Goal: Navigation & Orientation: Find specific page/section

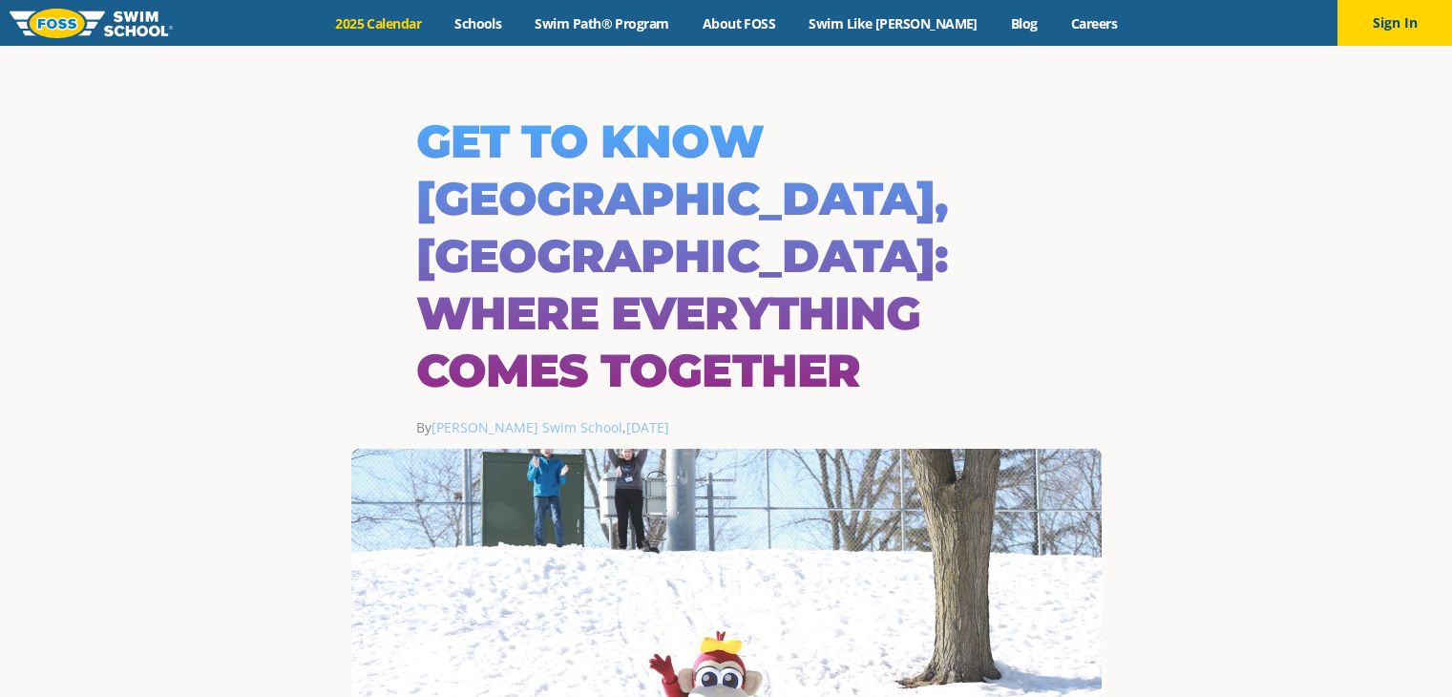
click at [438, 24] on link "2025 Calendar" at bounding box center [378, 23] width 119 height 18
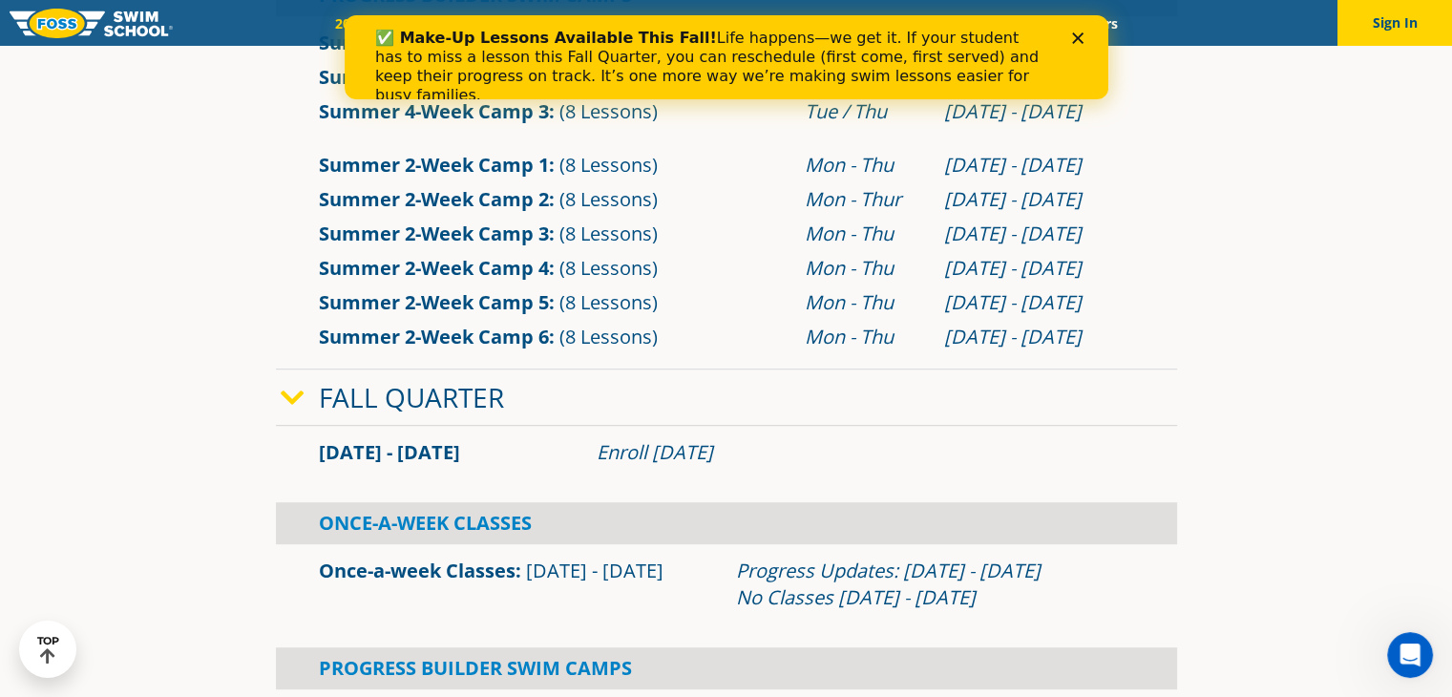
scroll to position [909, 0]
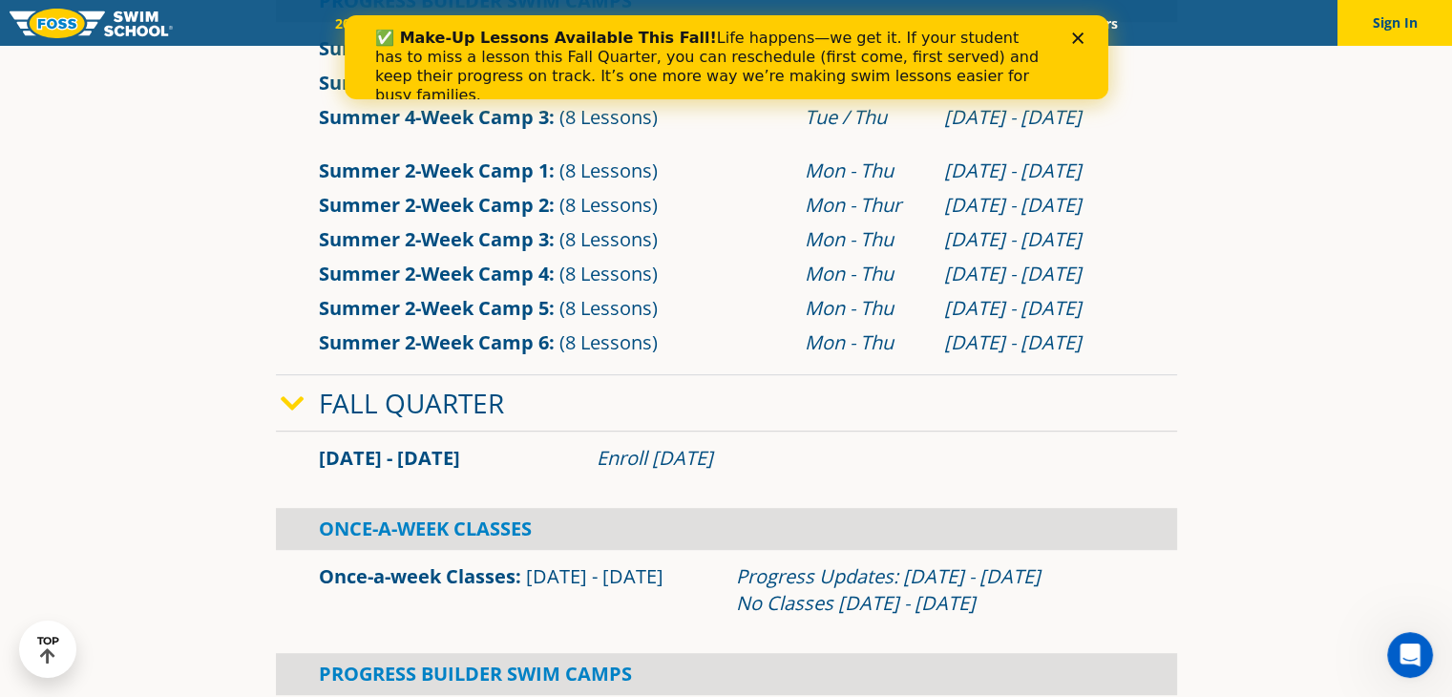
click at [410, 406] on link "Fall Quarter" at bounding box center [411, 403] width 185 height 36
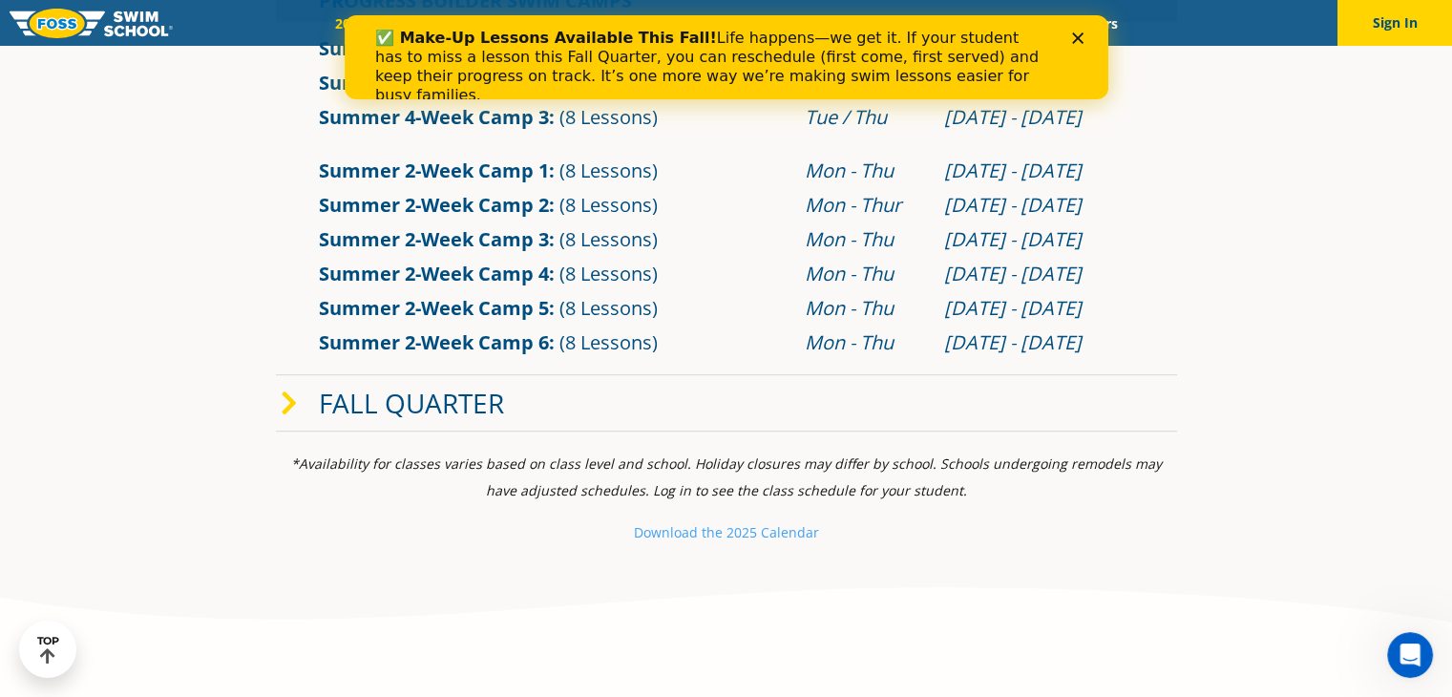
scroll to position [0, 0]
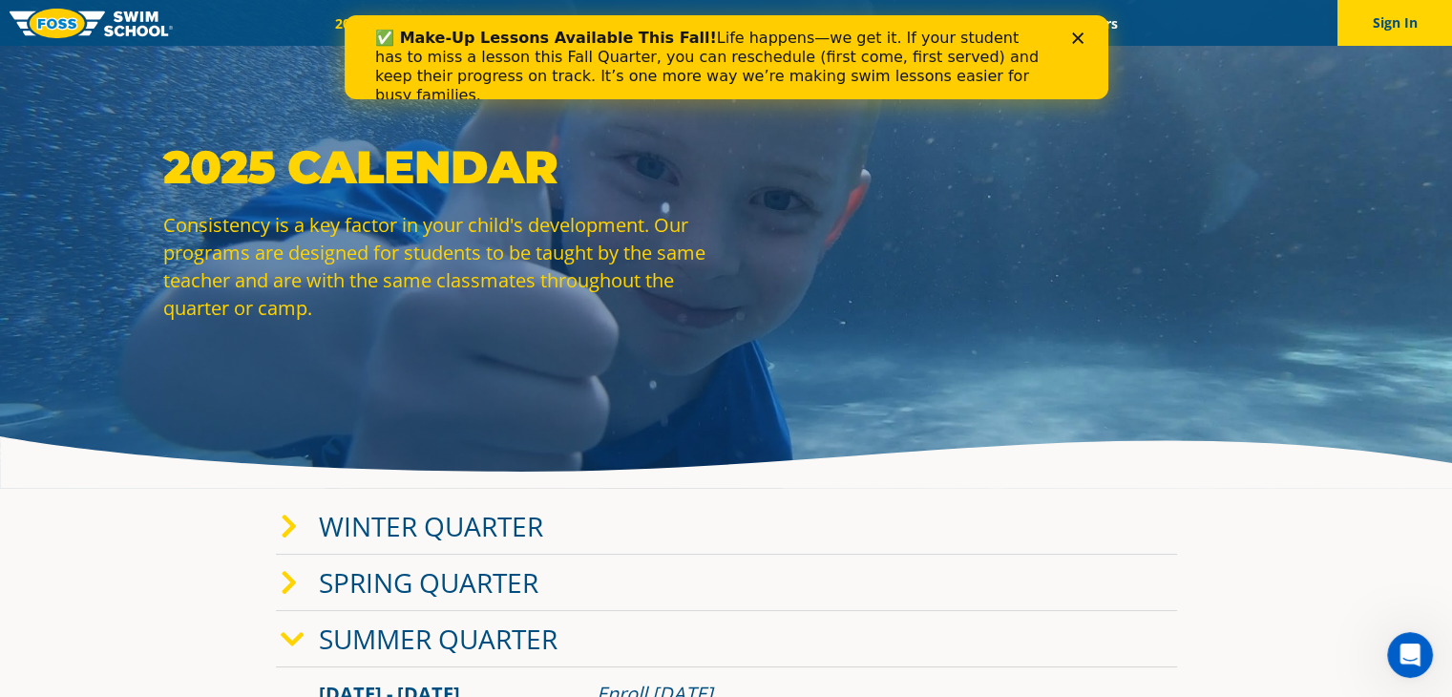
click at [1081, 35] on icon "Close" at bounding box center [1076, 37] width 11 height 11
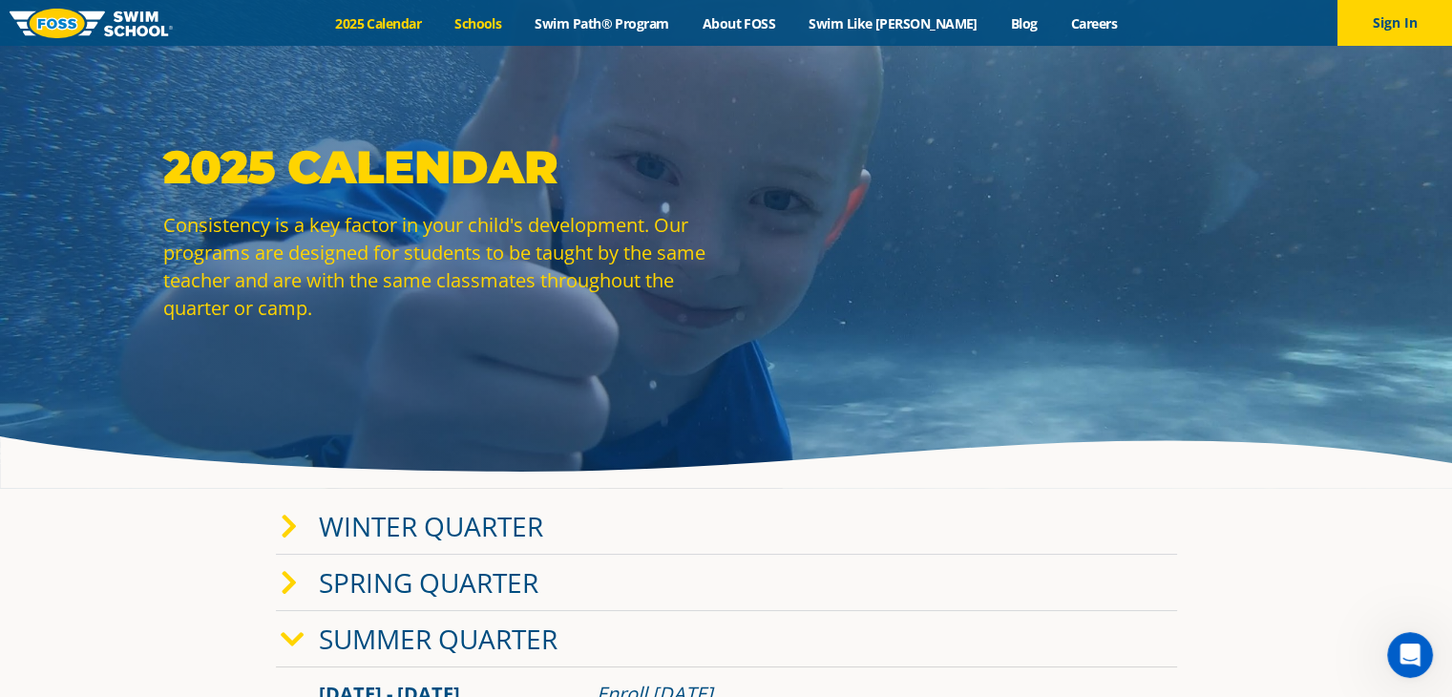
click at [513, 22] on link "Schools" at bounding box center [478, 23] width 80 height 18
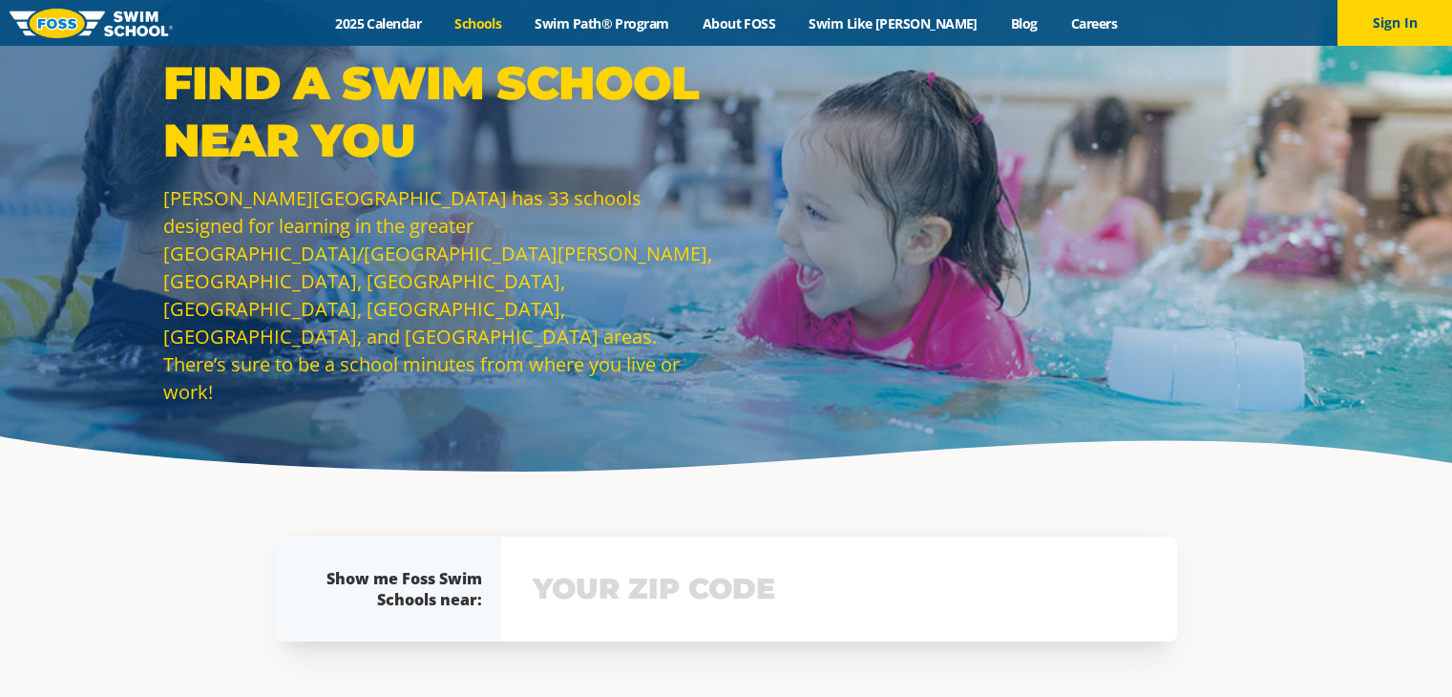
click at [730, 577] on input "text" at bounding box center [839, 588] width 622 height 55
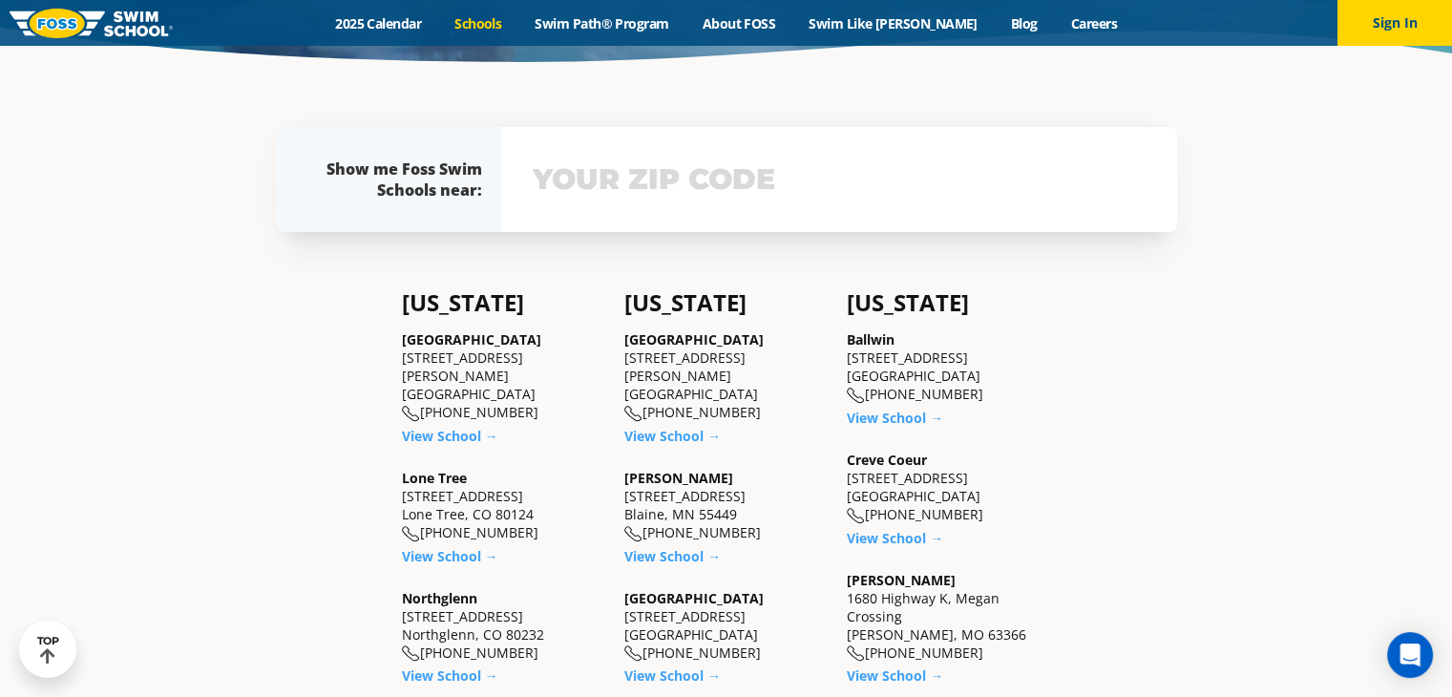
scroll to position [440, 0]
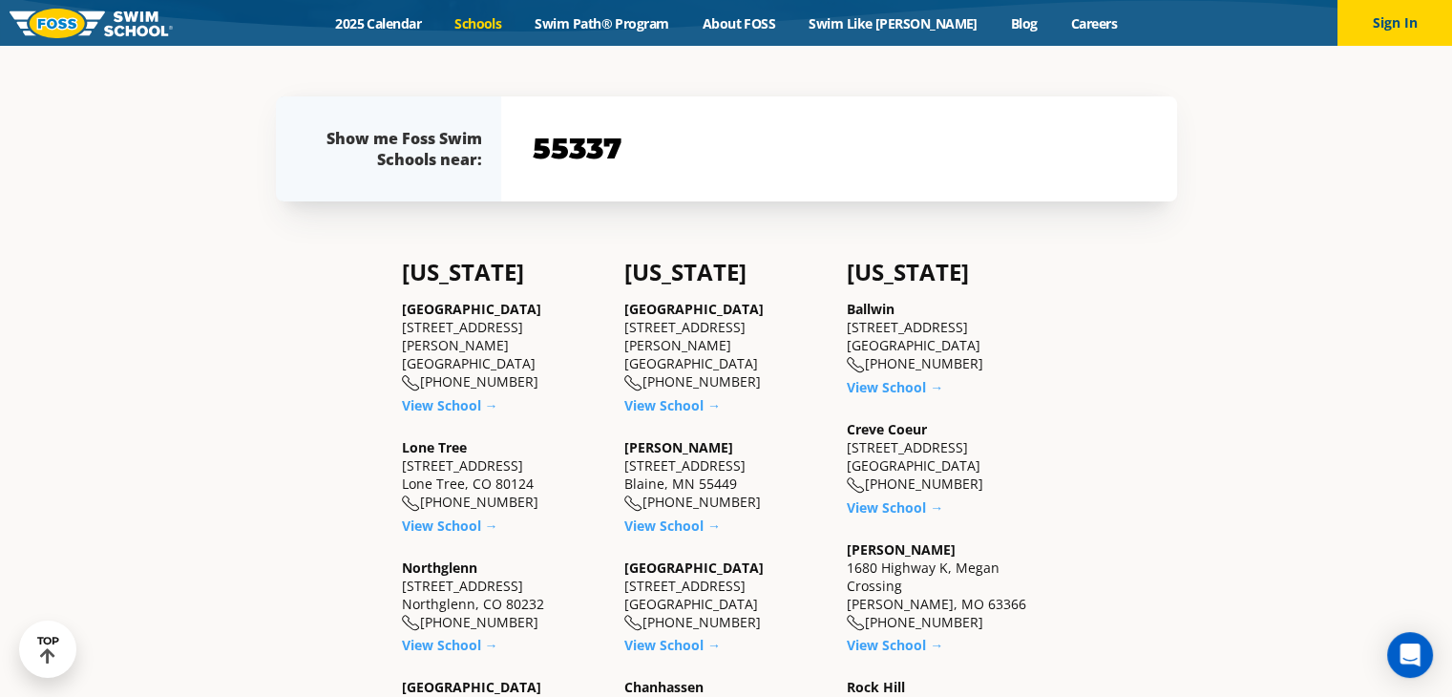
type input "55337"
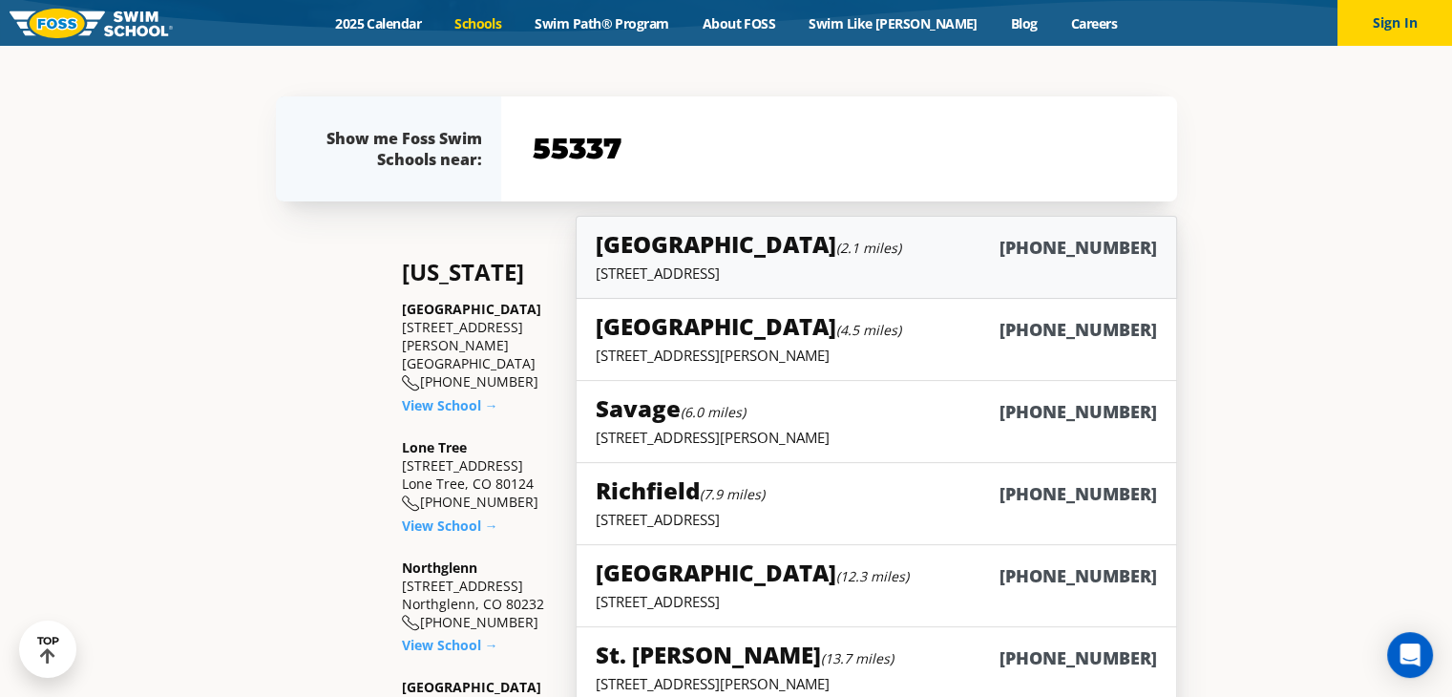
click at [802, 250] on div "[GEOGRAPHIC_DATA] (2.1 miles) [PHONE_NUMBER]" at bounding box center [876, 245] width 560 height 35
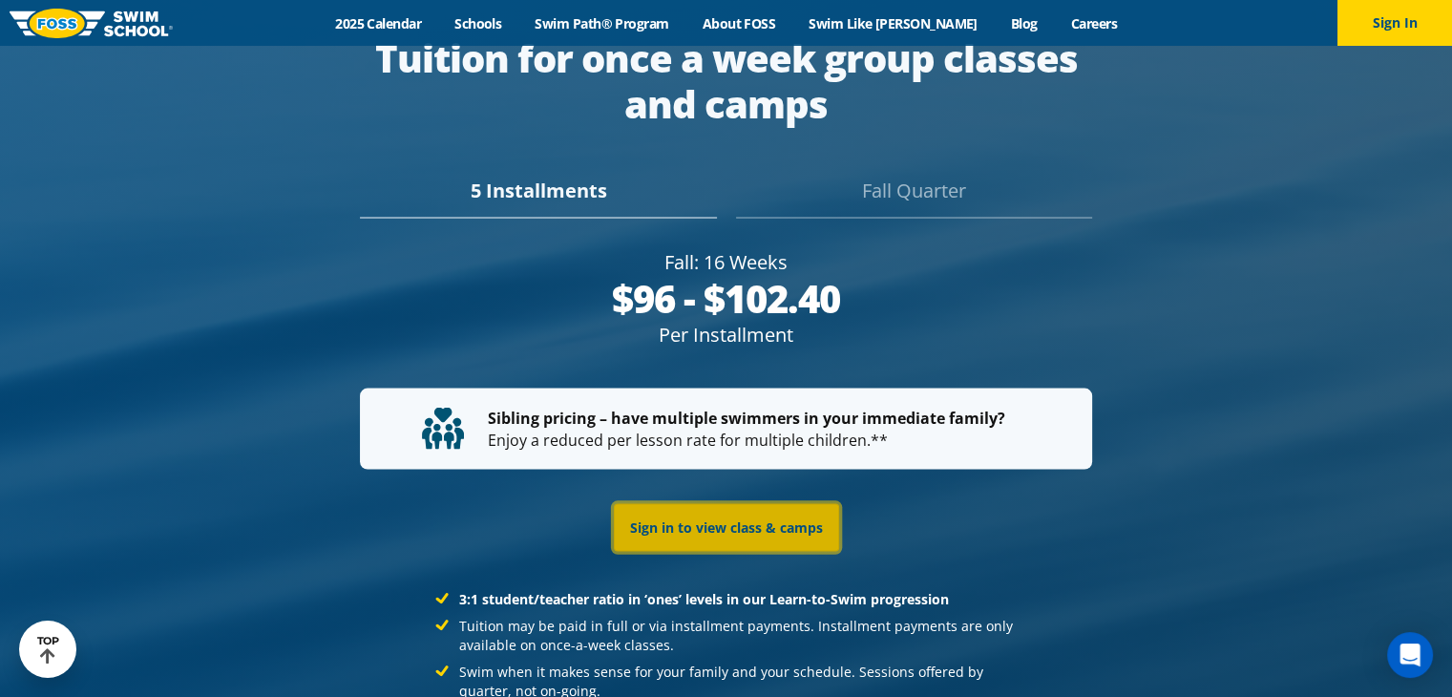
scroll to position [3673, 0]
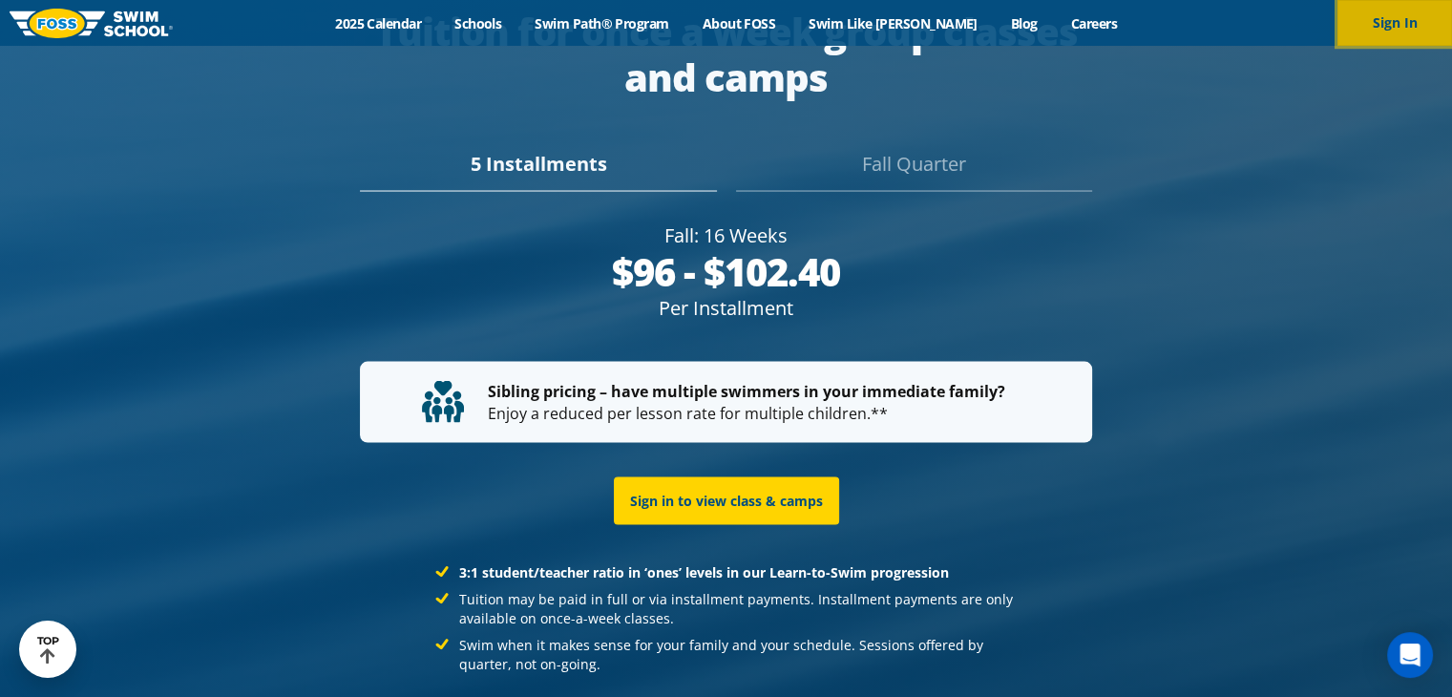
click at [1361, 16] on button "Sign In" at bounding box center [1394, 23] width 115 height 46
